Goal: Task Accomplishment & Management: Use online tool/utility

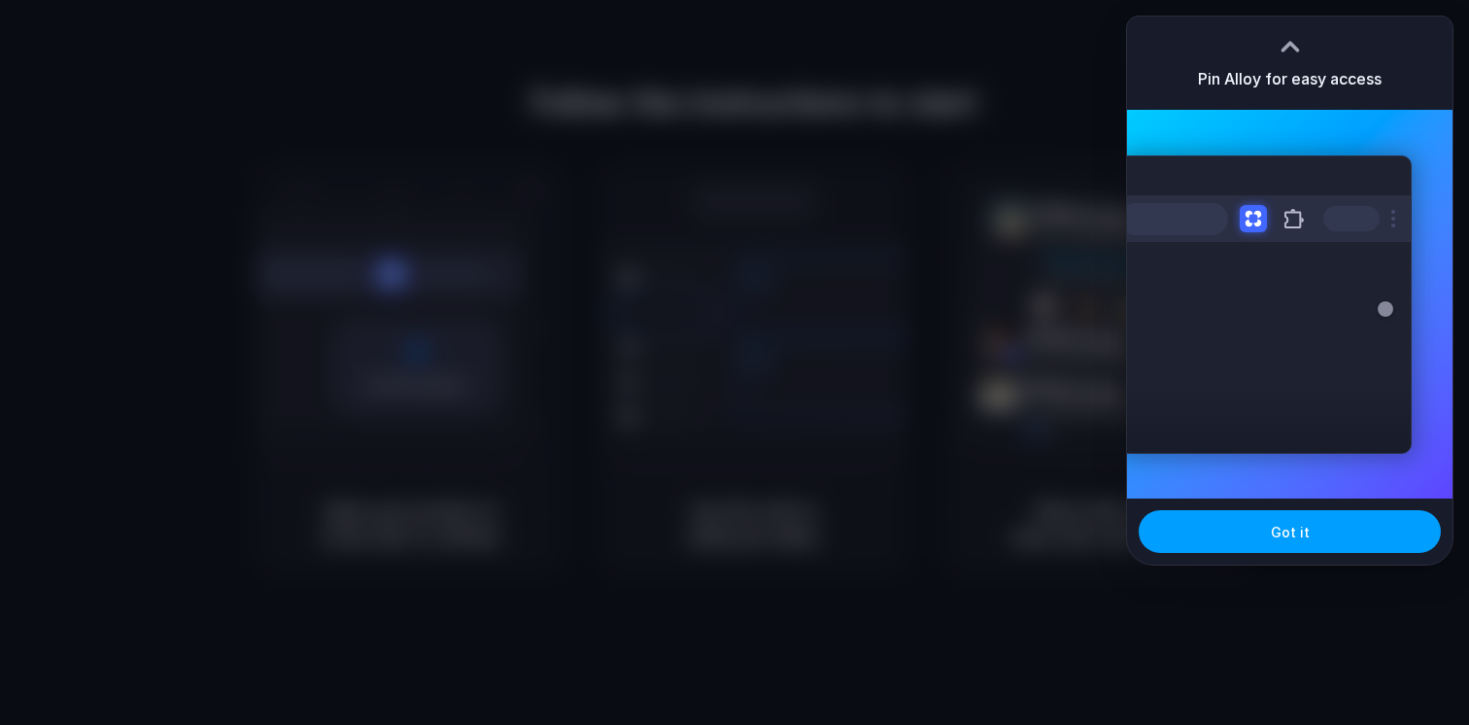
click at [1254, 533] on button "Got it" at bounding box center [1290, 531] width 302 height 43
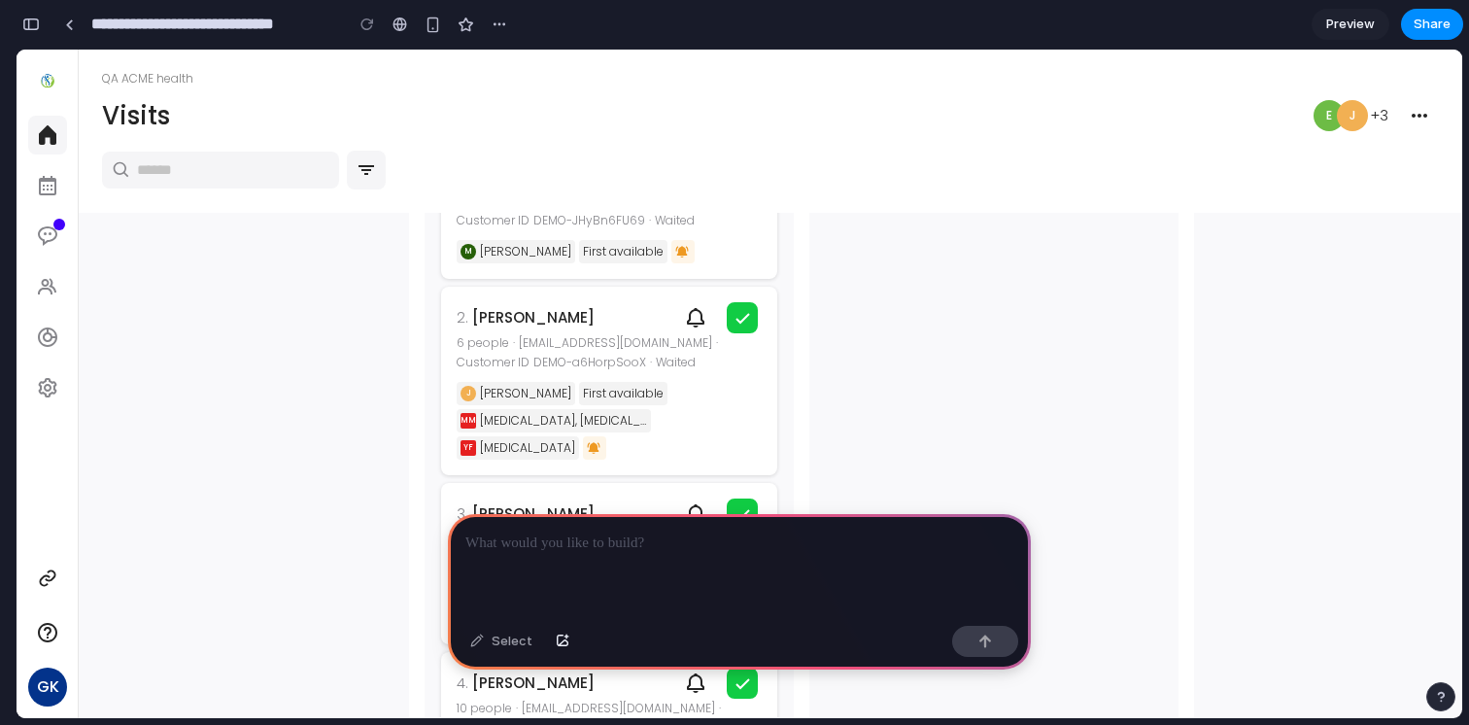
click at [588, 357] on ww-text "DEMO-a6HorpSooX" at bounding box center [589, 363] width 113 height 16
click at [740, 317] on icon at bounding box center [742, 317] width 23 height 23
click at [632, 554] on div at bounding box center [739, 566] width 583 height 104
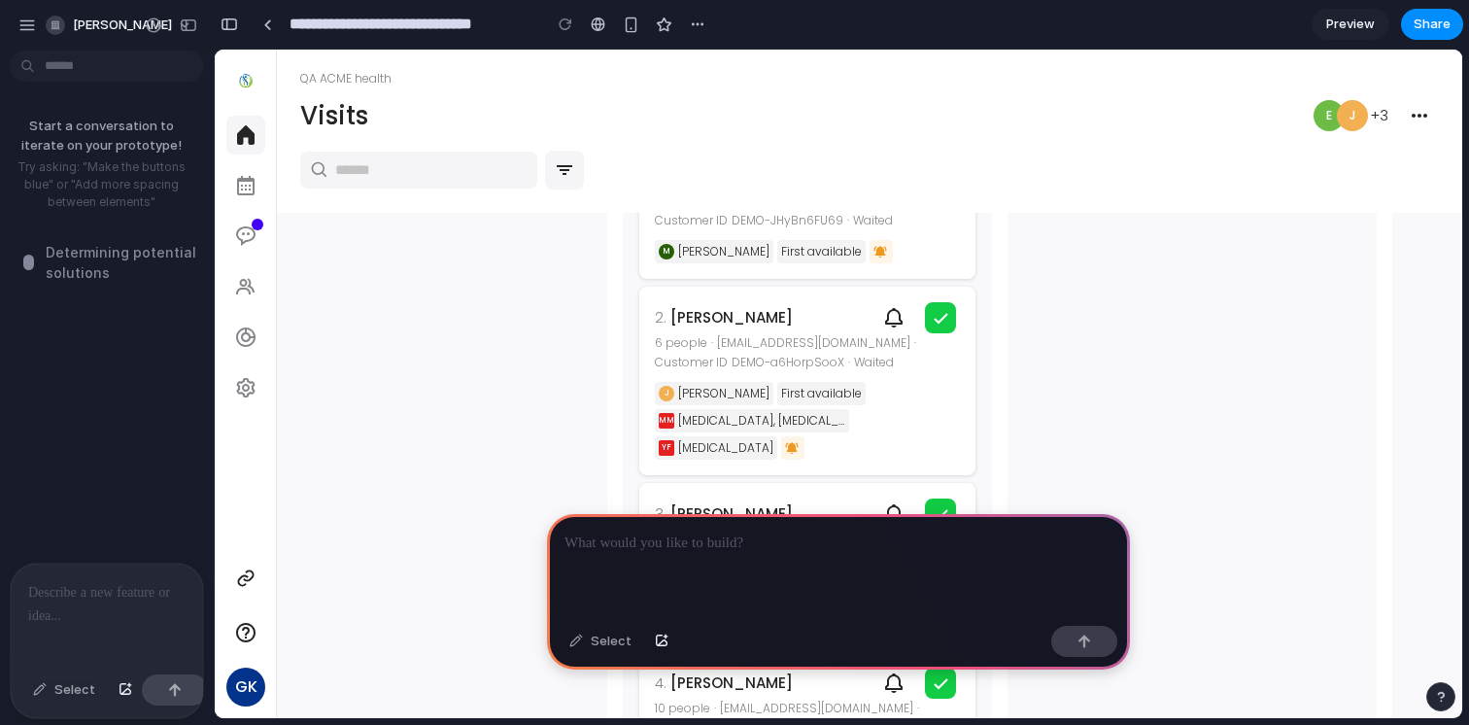
click at [77, 618] on div at bounding box center [107, 615] width 192 height 103
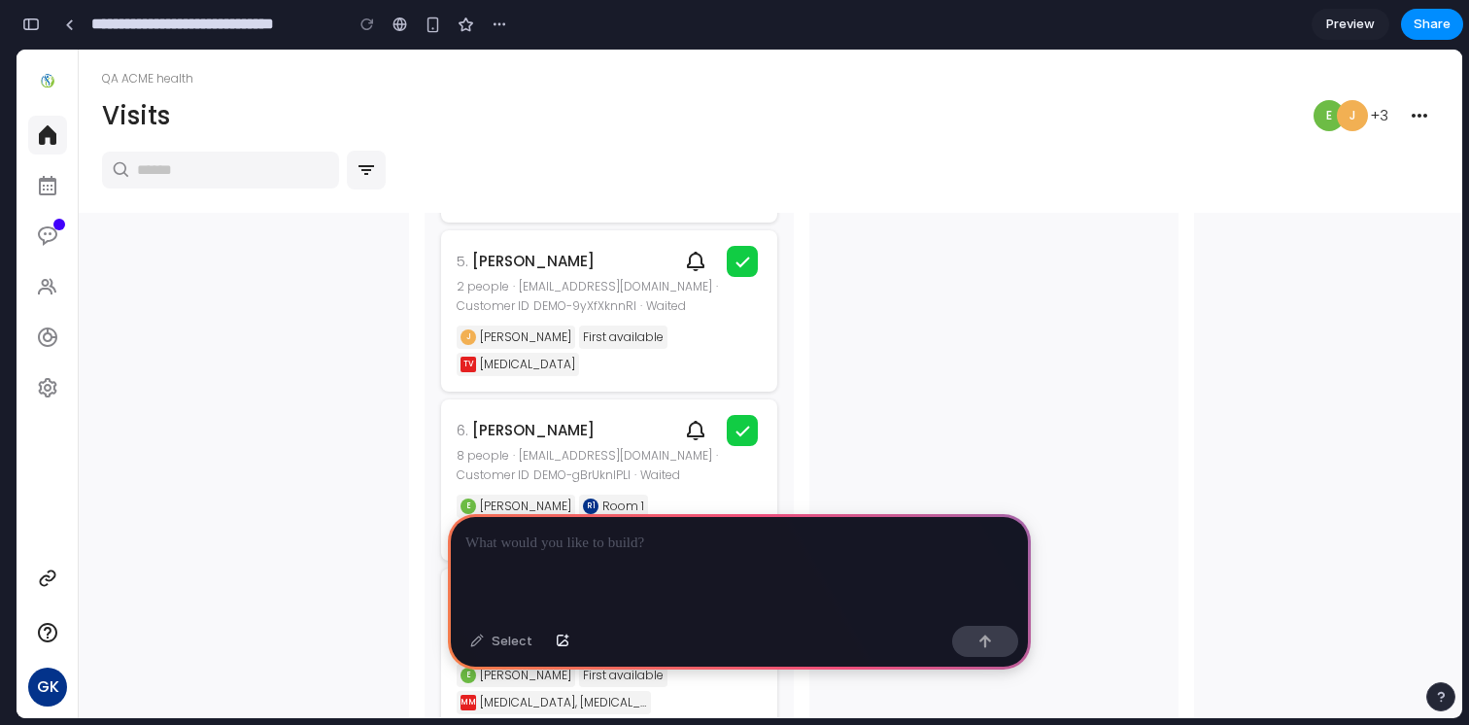
scroll to position [557, 0]
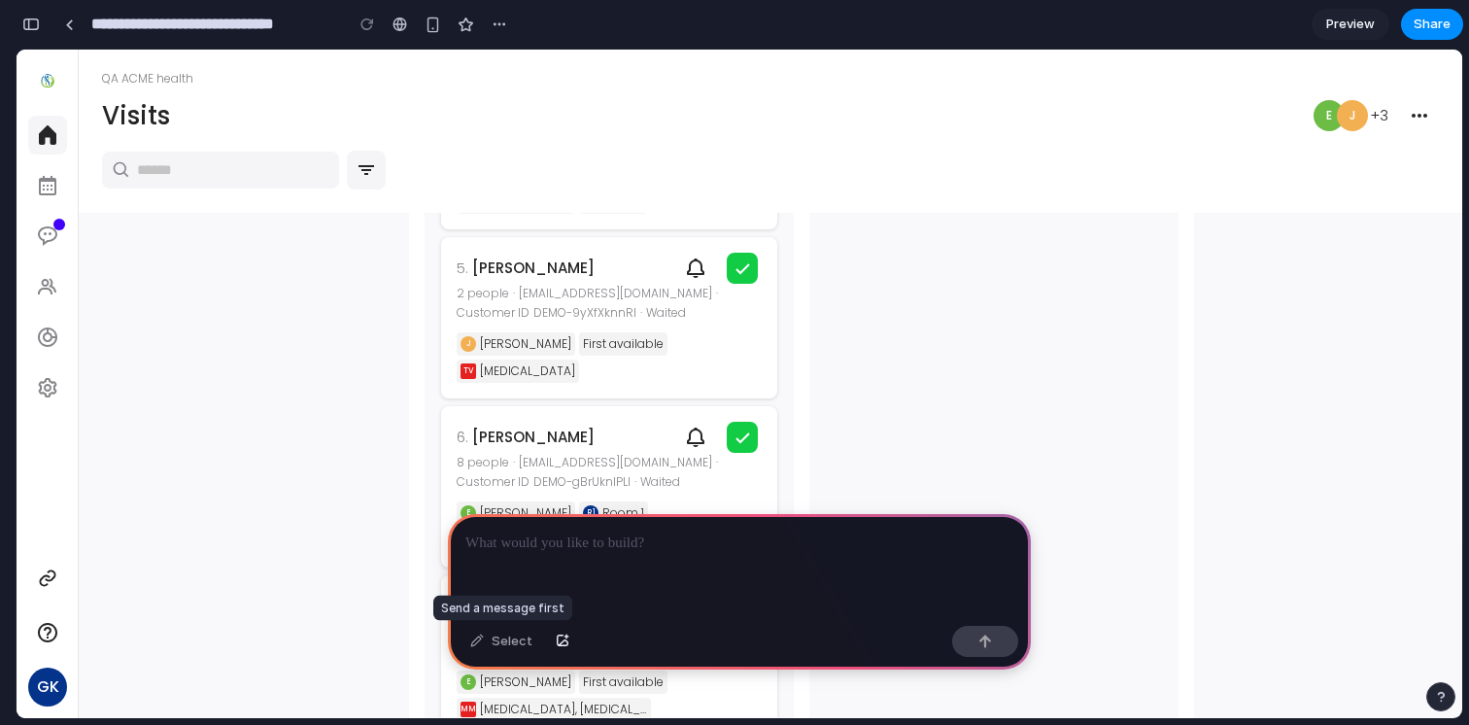
click at [503, 643] on div "Select" at bounding box center [502, 641] width 82 height 31
click at [573, 548] on p at bounding box center [739, 543] width 548 height 23
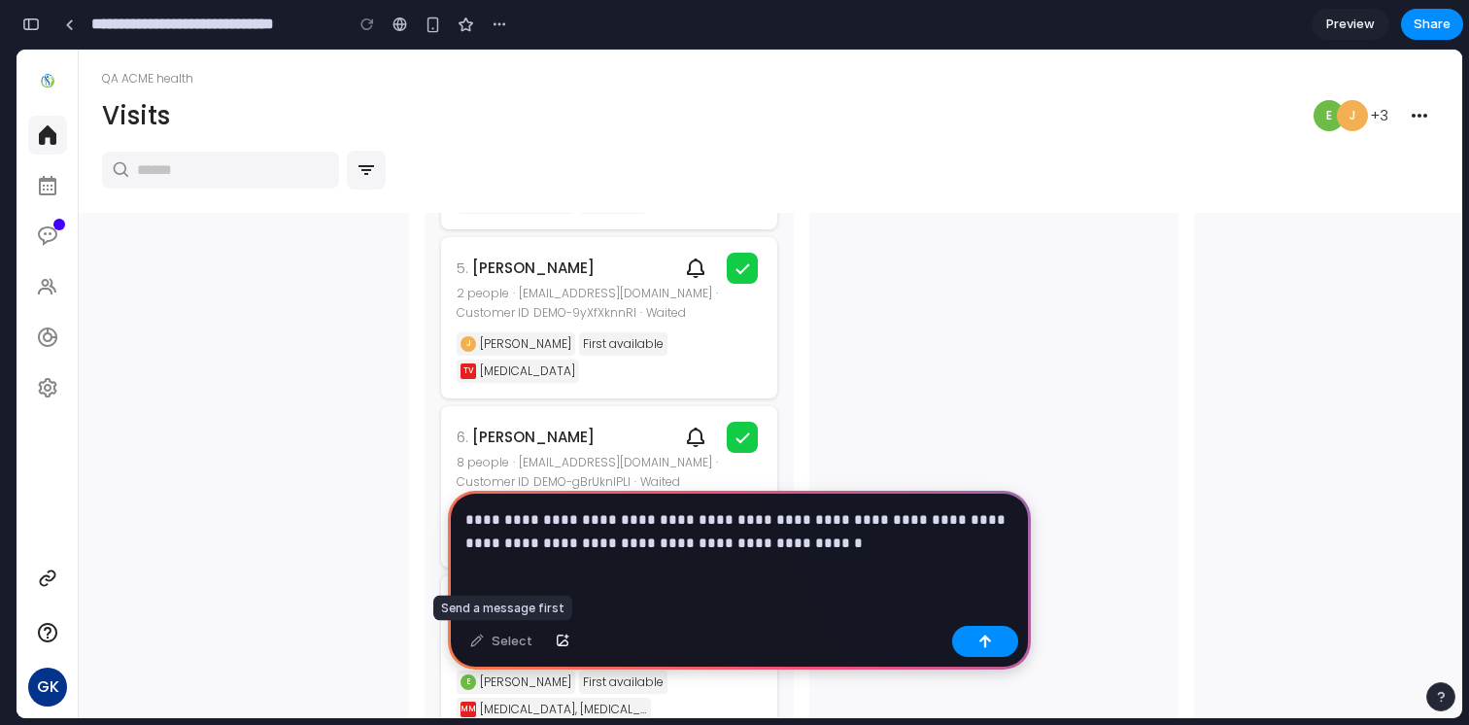
click at [499, 645] on div "Select" at bounding box center [502, 641] width 82 height 31
click at [998, 642] on button "button" at bounding box center [985, 641] width 66 height 31
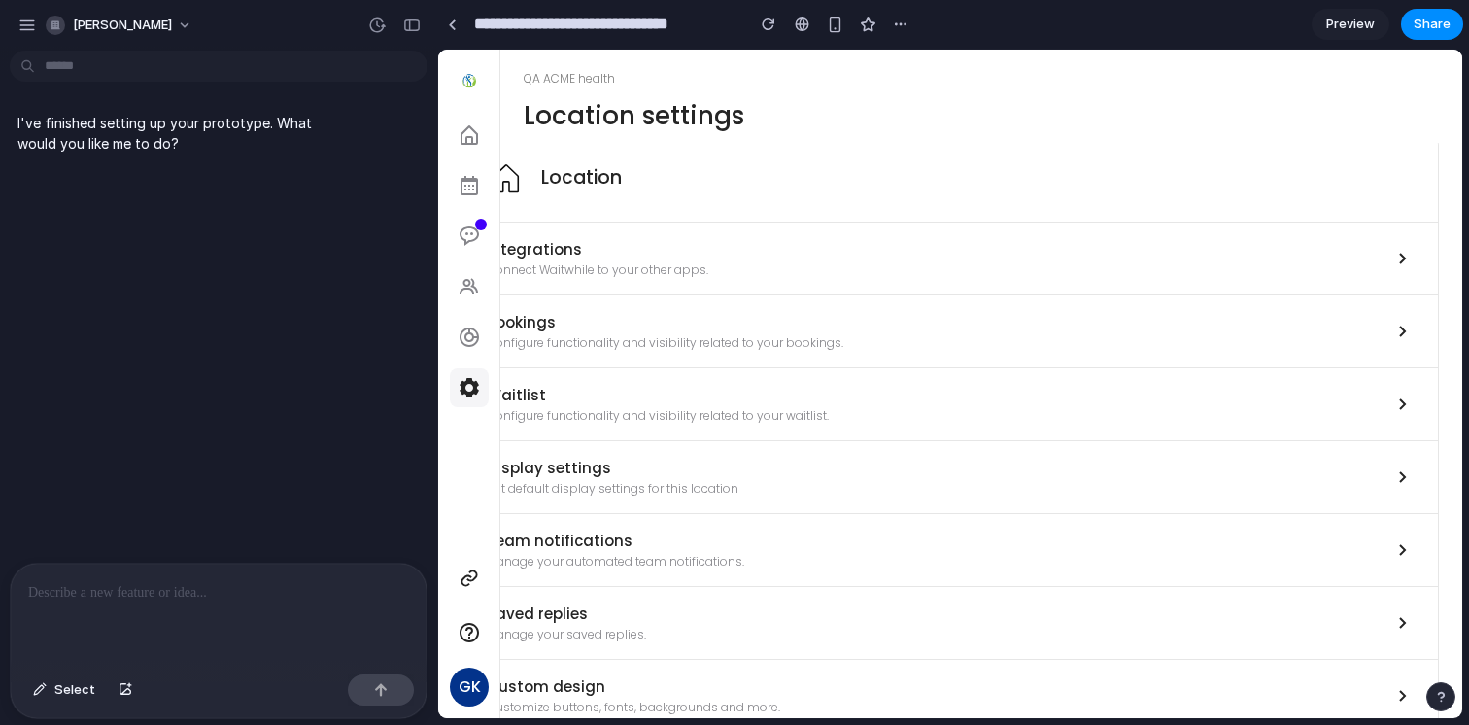
click at [671, 239] on ww-setting-card-title "Integrations" at bounding box center [931, 249] width 888 height 21
